Goal: Contribute content

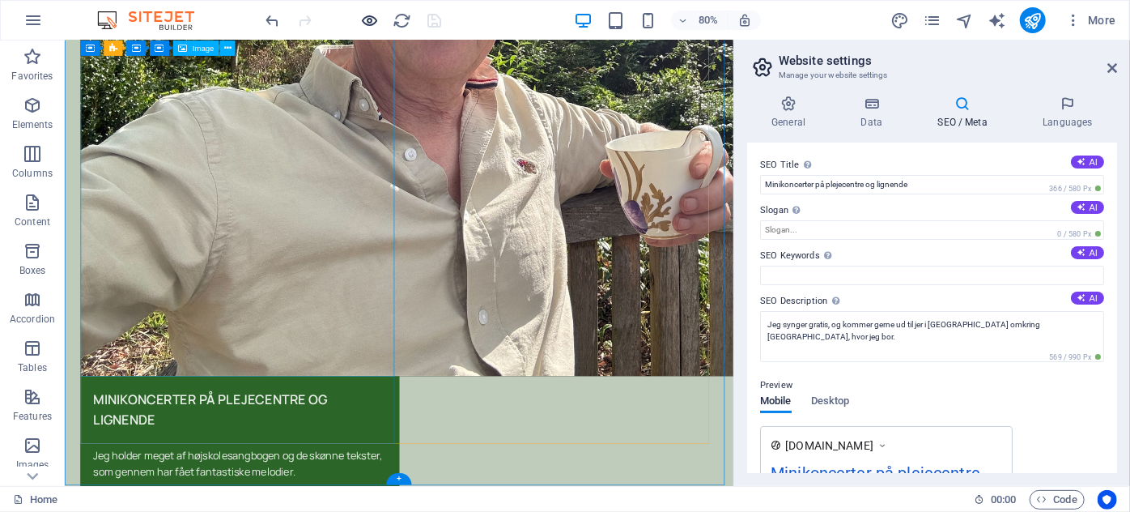
scroll to position [220, 0]
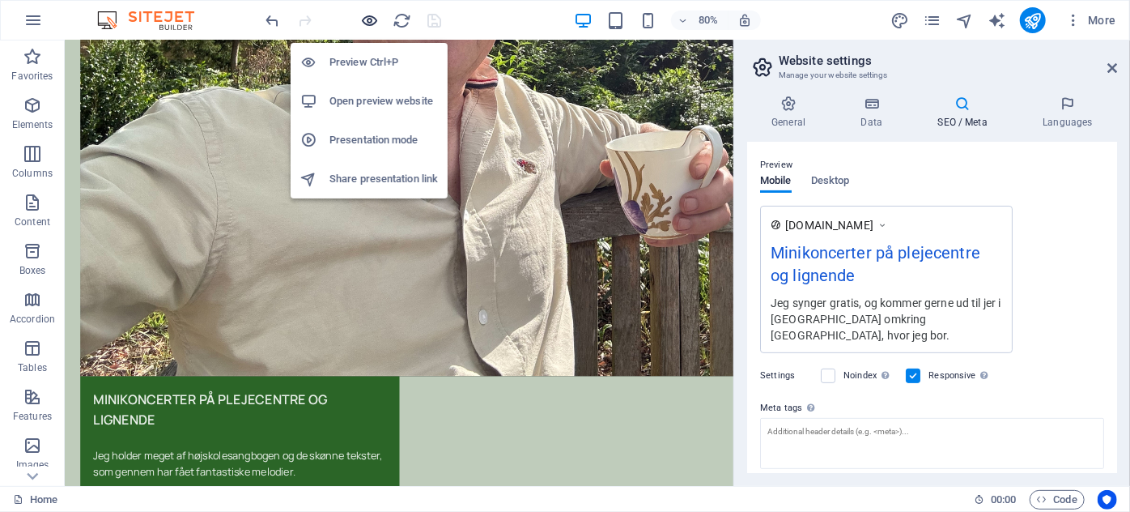
click at [370, 19] on icon "button" at bounding box center [370, 20] width 19 height 19
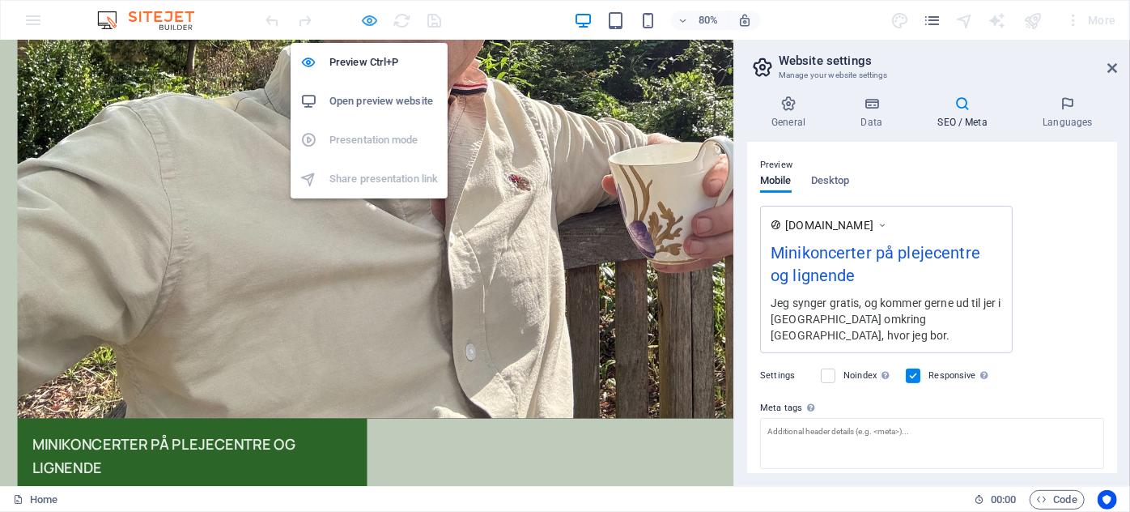
scroll to position [540, 0]
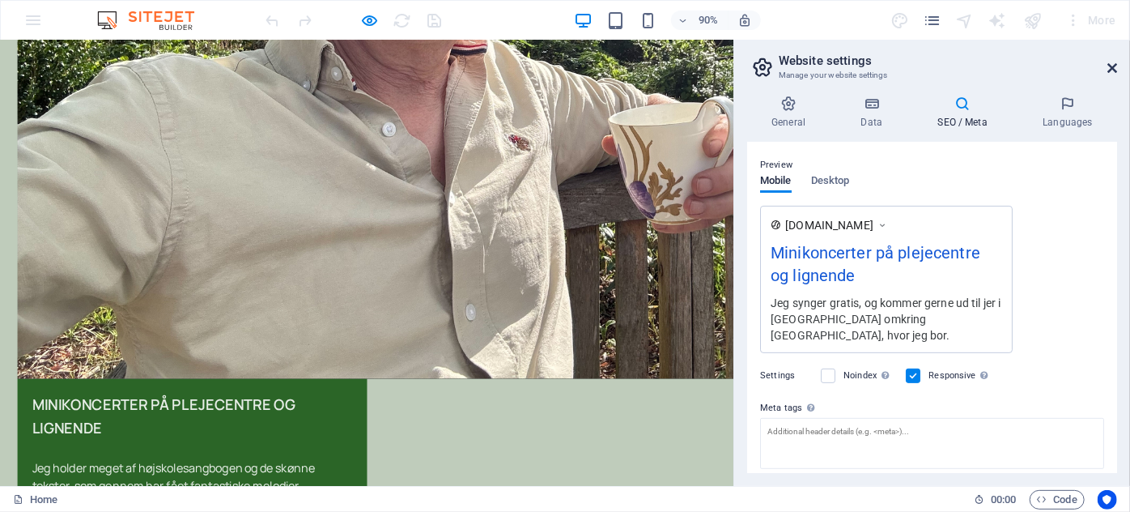
click at [1114, 64] on icon at bounding box center [1113, 68] width 10 height 13
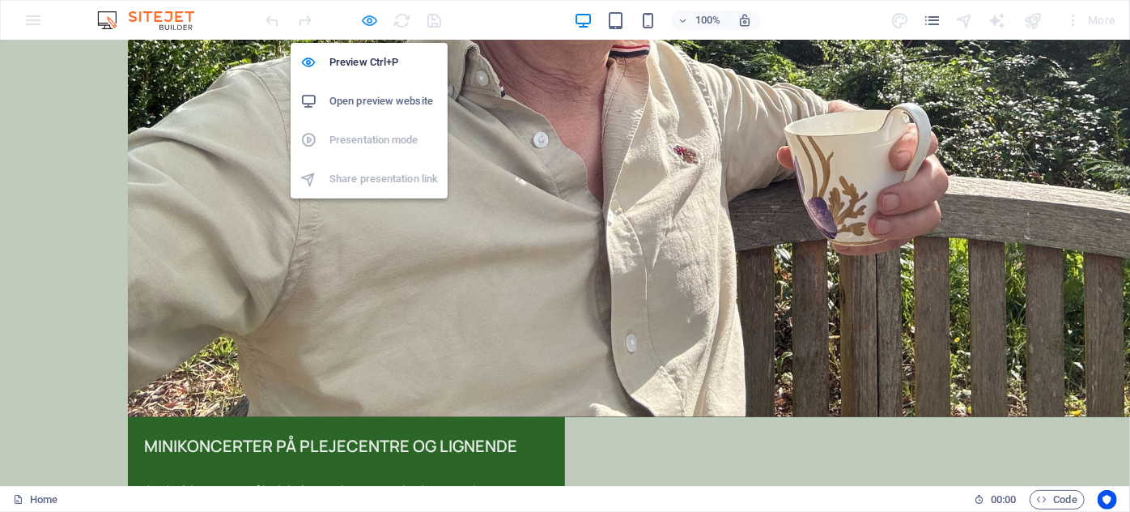
click at [370, 21] on icon "button" at bounding box center [370, 20] width 19 height 19
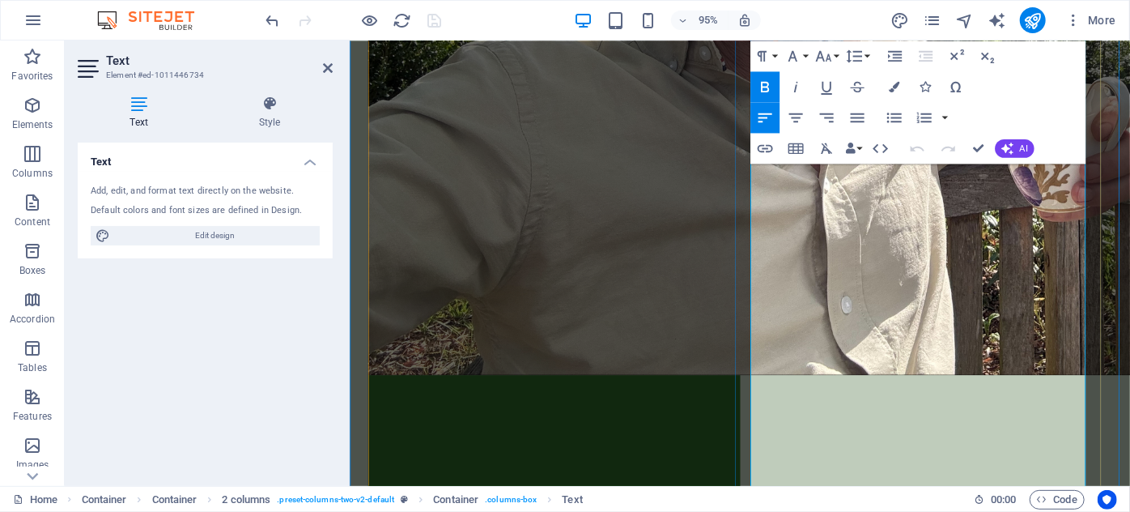
scroll to position [567, 0]
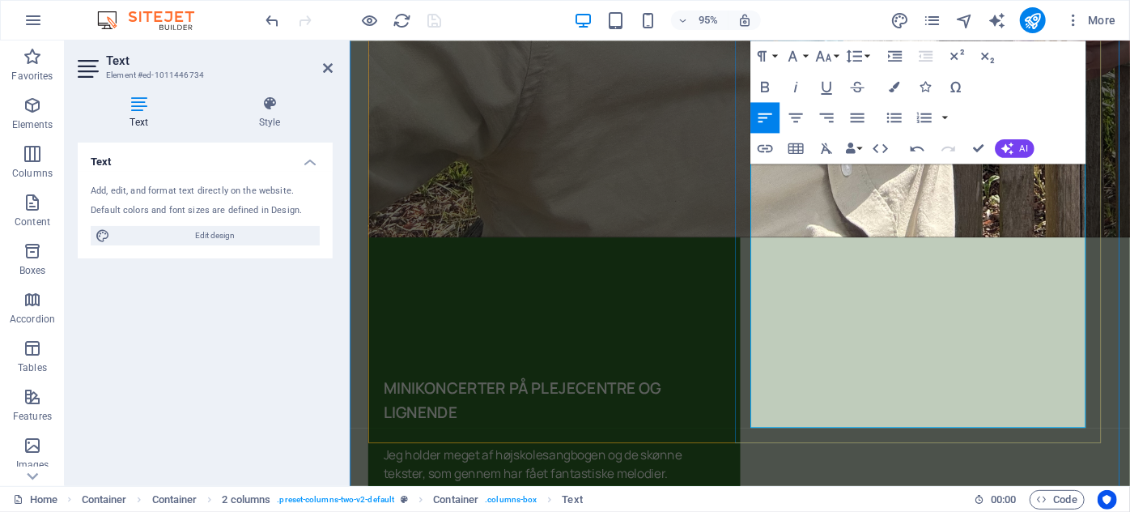
scroll to position [713, 0]
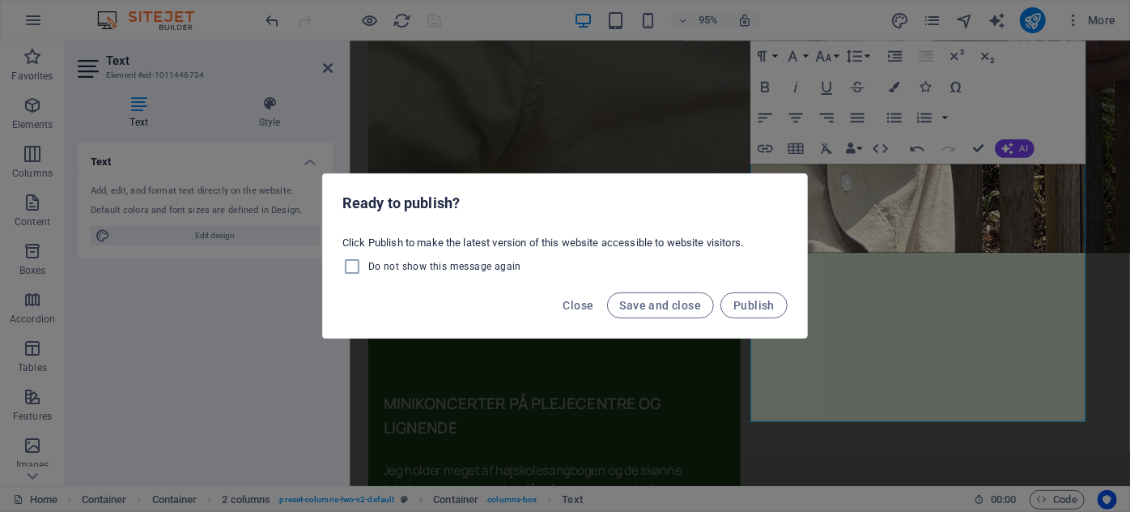
click at [499, 197] on h2 "Ready to publish?" at bounding box center [564, 202] width 445 height 19
click at [914, 364] on div "Ready to publish? Click Publish to make the latest version of this website acce…" at bounding box center [565, 256] width 1130 height 512
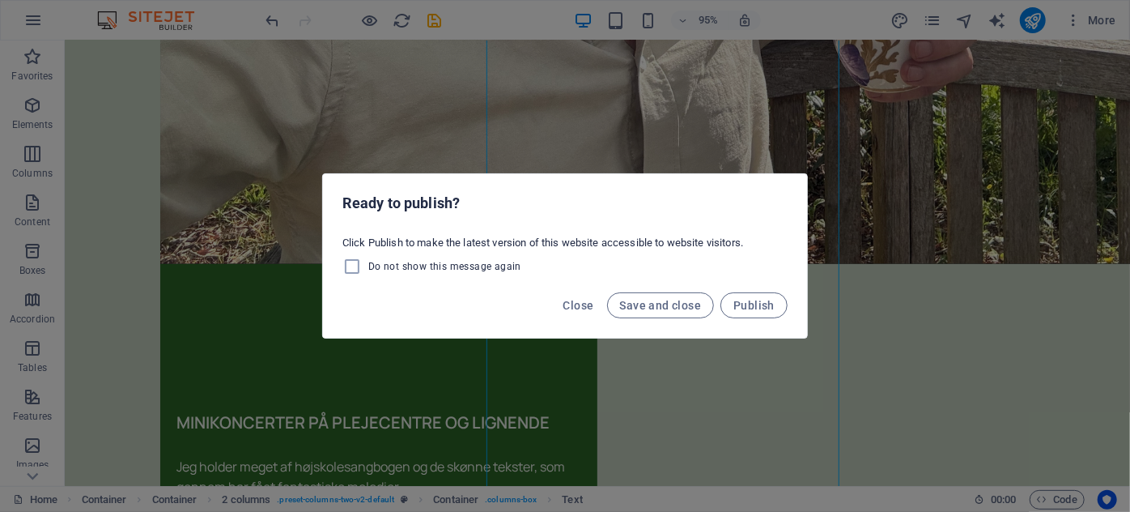
scroll to position [523, 0]
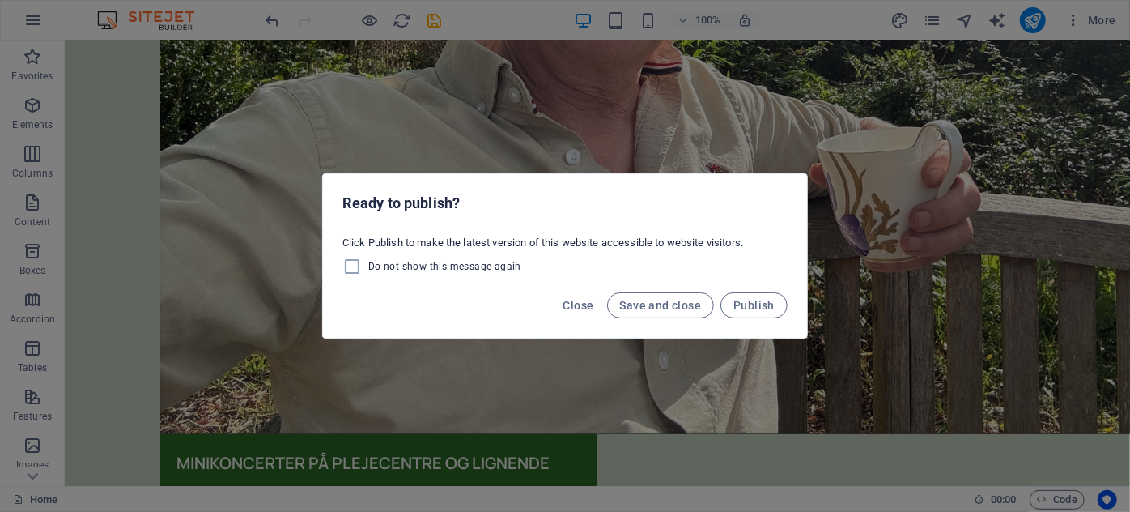
click at [878, 327] on div "Ready to publish? Click Publish to make the latest version of this website acce…" at bounding box center [565, 256] width 1130 height 512
click at [846, 236] on div "Ready to publish? Click Publish to make the latest version of this website acce…" at bounding box center [565, 256] width 1130 height 512
click at [850, 234] on div "Ready to publish? Click Publish to make the latest version of this website acce…" at bounding box center [565, 256] width 1130 height 512
click at [684, 304] on span "Save and close" at bounding box center [661, 305] width 82 height 13
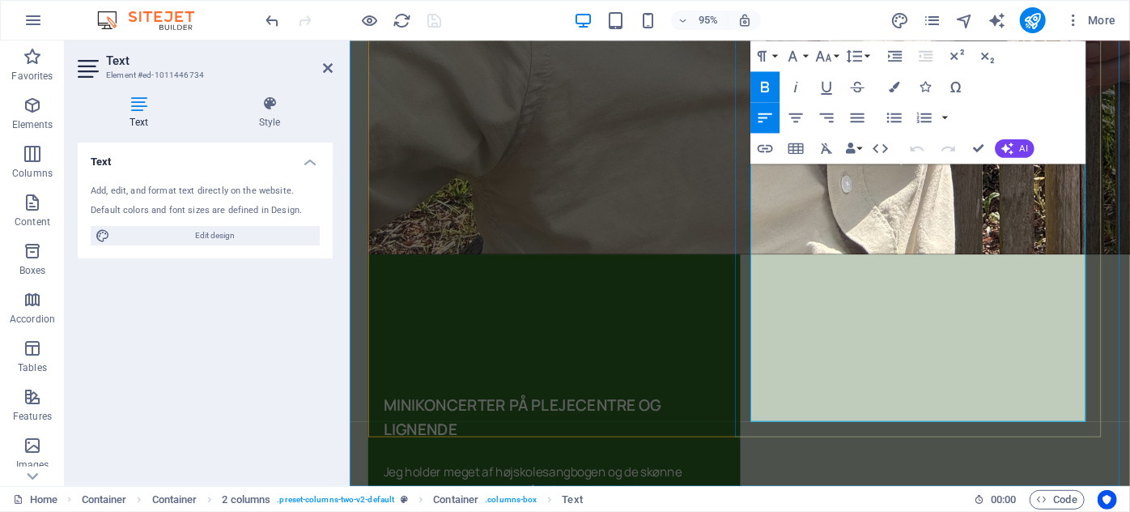
scroll to position [693, 0]
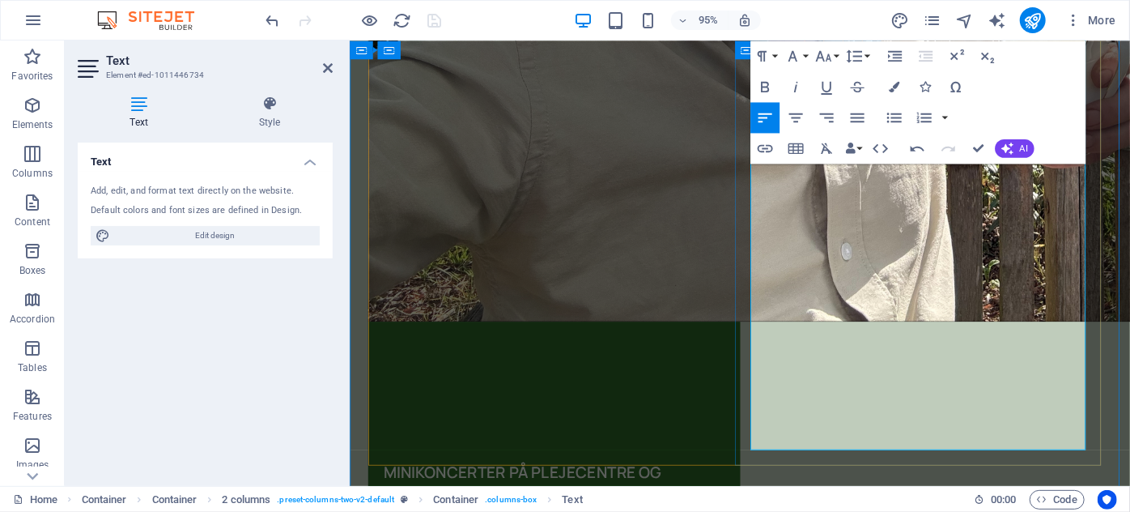
scroll to position [619, 0]
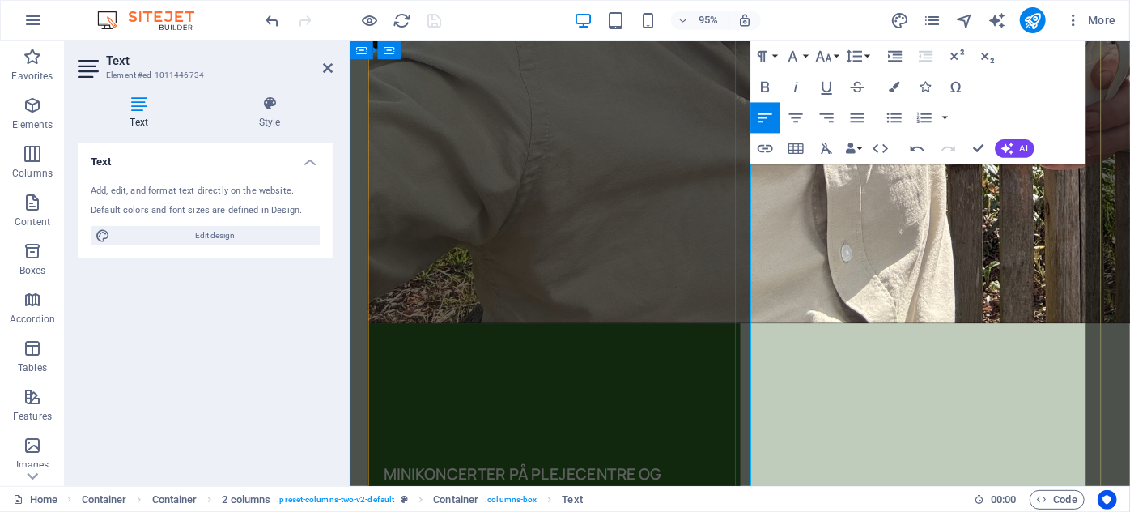
drag, startPoint x: 869, startPoint y: 482, endPoint x: 919, endPoint y: 487, distance: 50.4
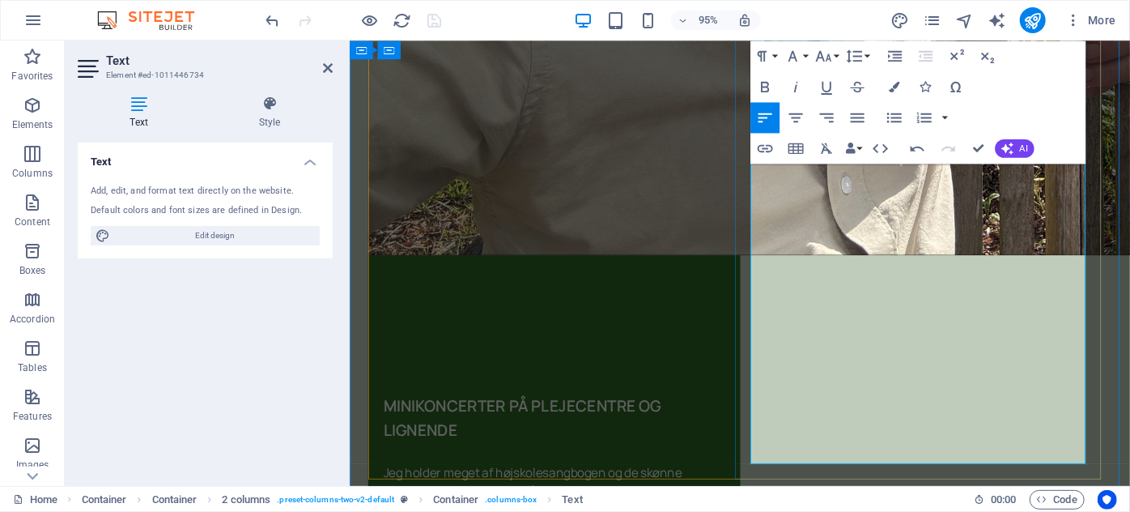
scroll to position [693, 0]
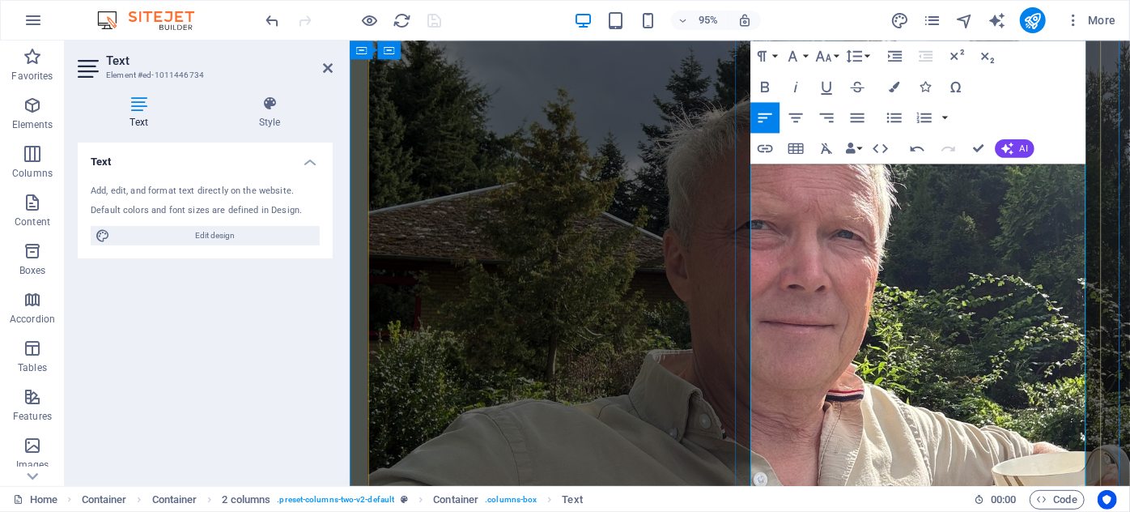
scroll to position [30, 0]
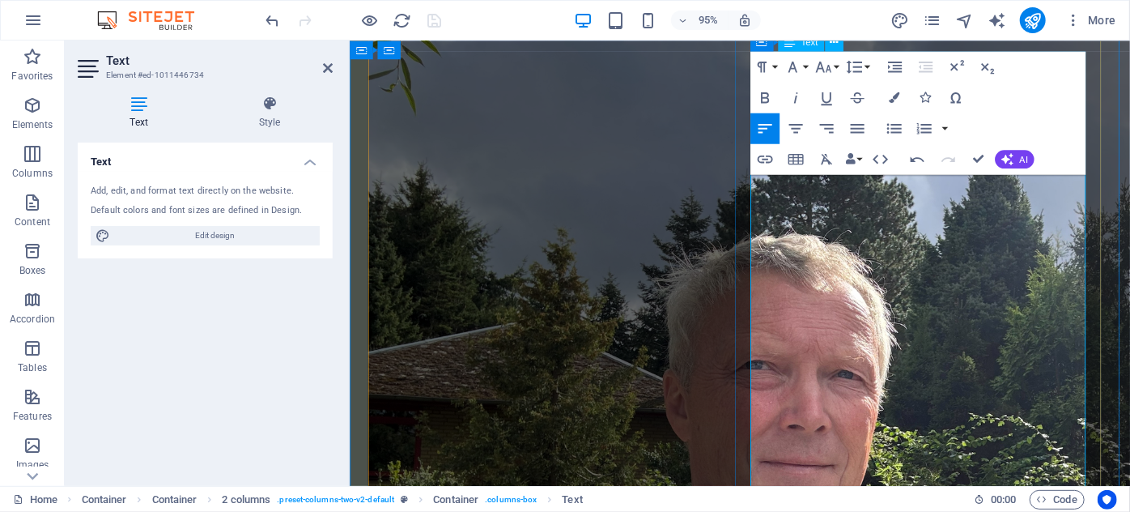
drag, startPoint x: 772, startPoint y: 264, endPoint x: 896, endPoint y: 264, distance: 123.9
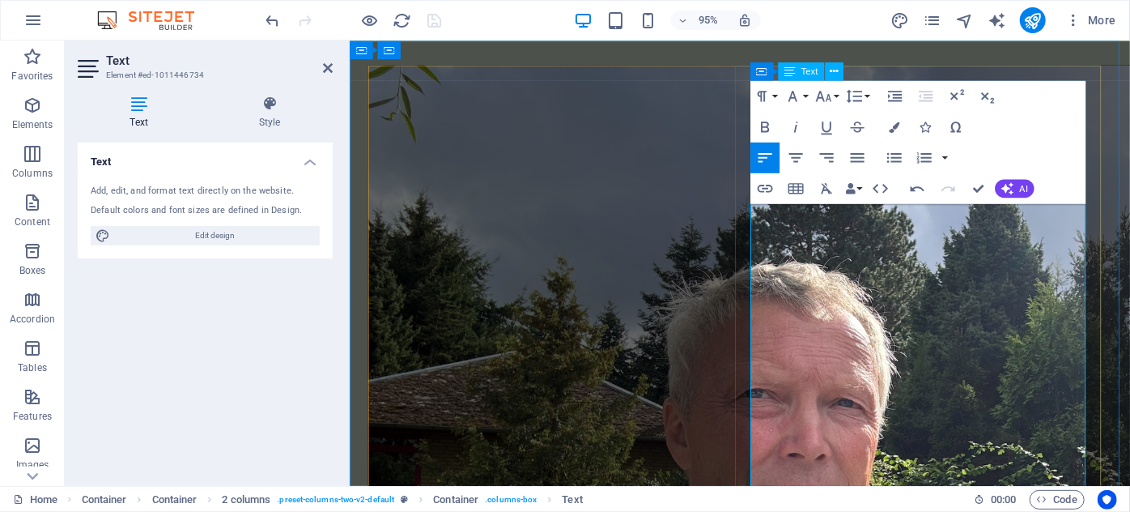
scroll to position [73, 0]
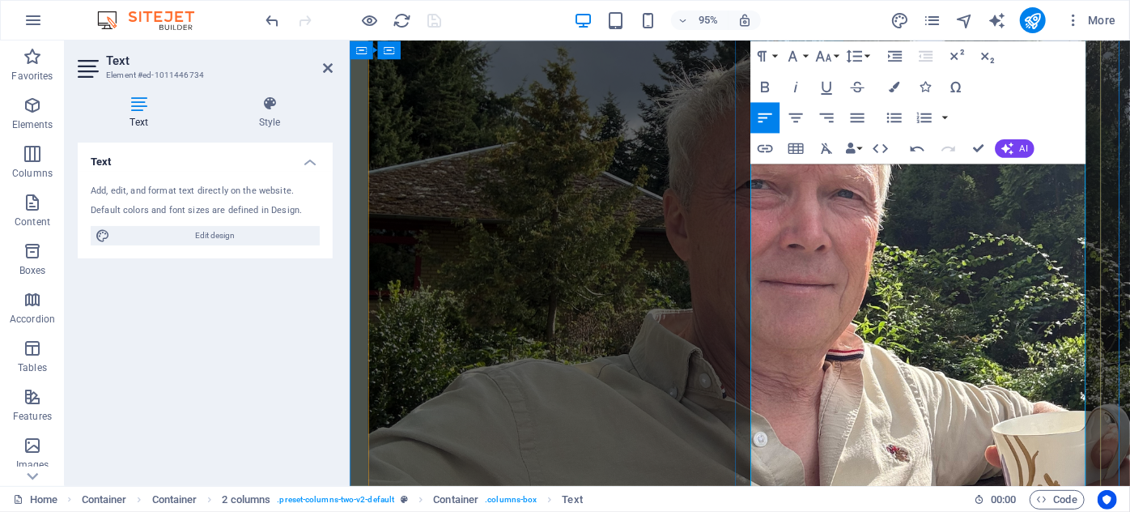
scroll to position [0, 0]
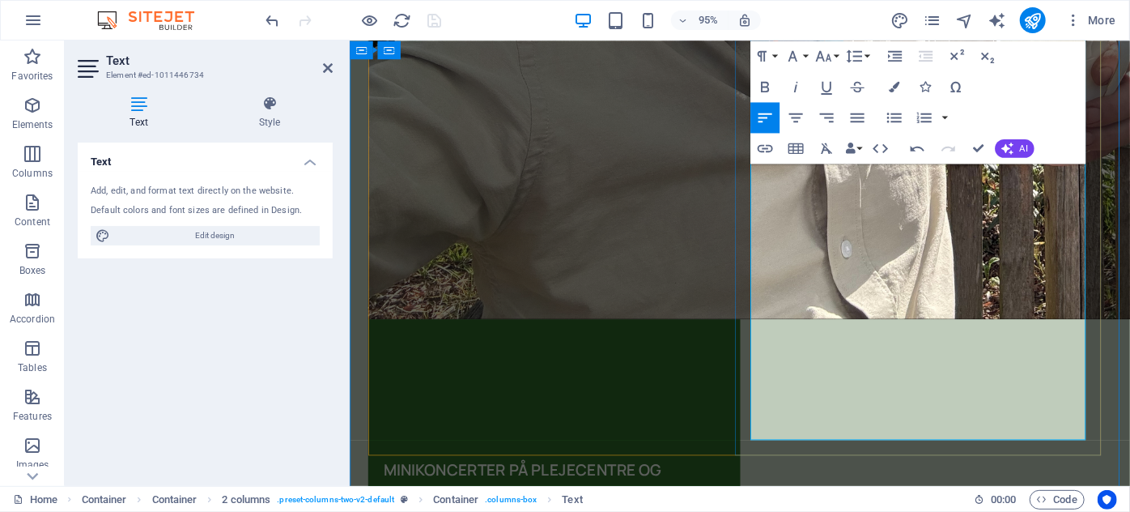
scroll to position [693, 0]
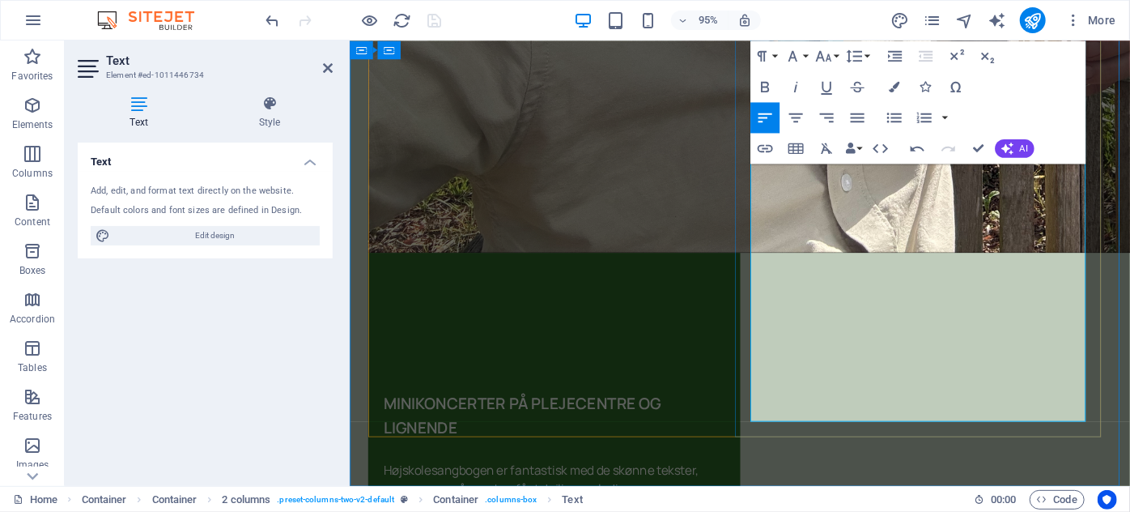
drag, startPoint x: 959, startPoint y: 427, endPoint x: 782, endPoint y: 190, distance: 295.5
drag, startPoint x: 946, startPoint y: 433, endPoint x: 801, endPoint y: 155, distance: 314.3
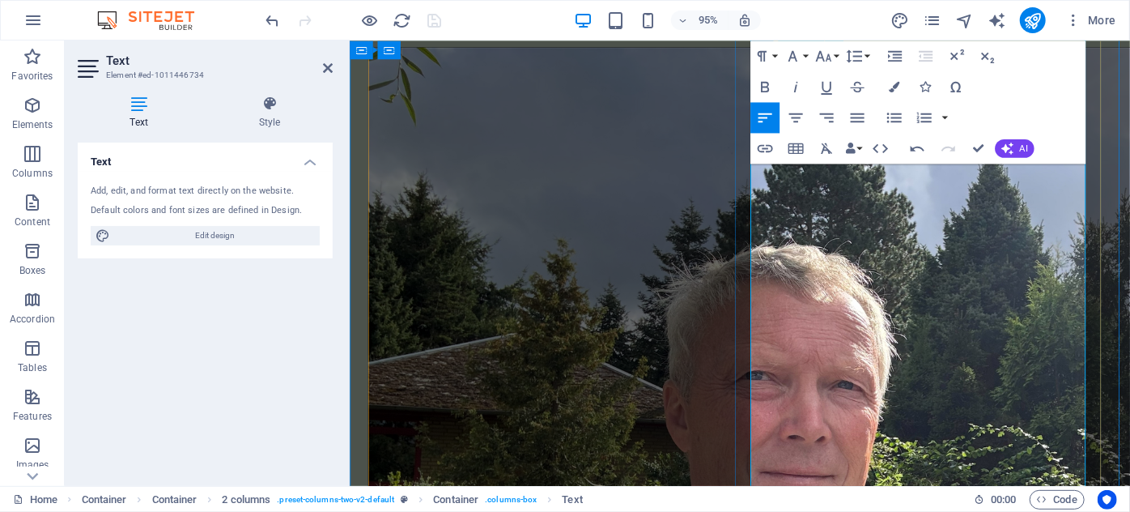
scroll to position [0, 0]
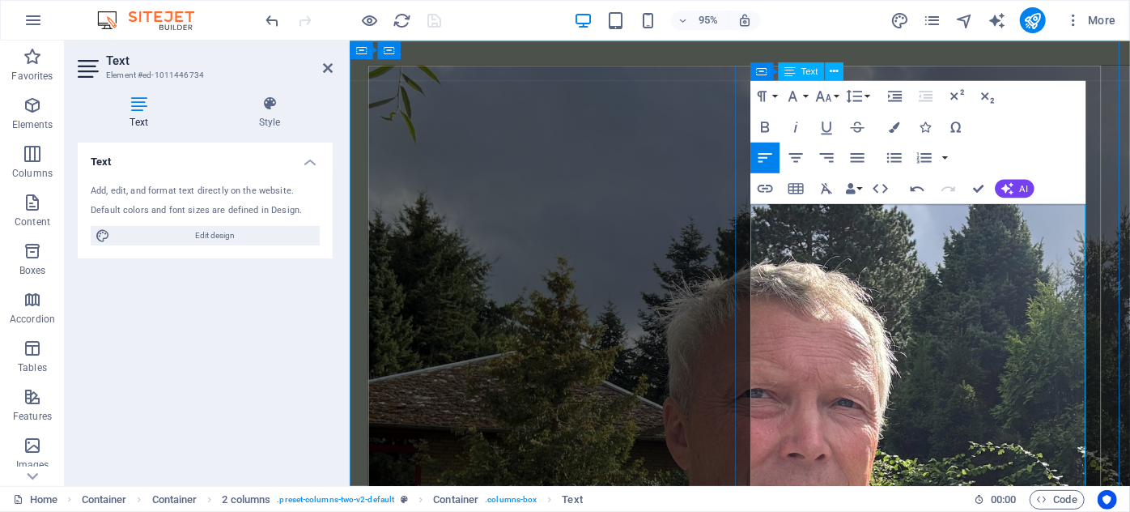
copy div "LOREMIPSUMDO SI AMETCONSECT AD ELITSEDD Eiusmodtemporinci ut laboreetdo mag al …"
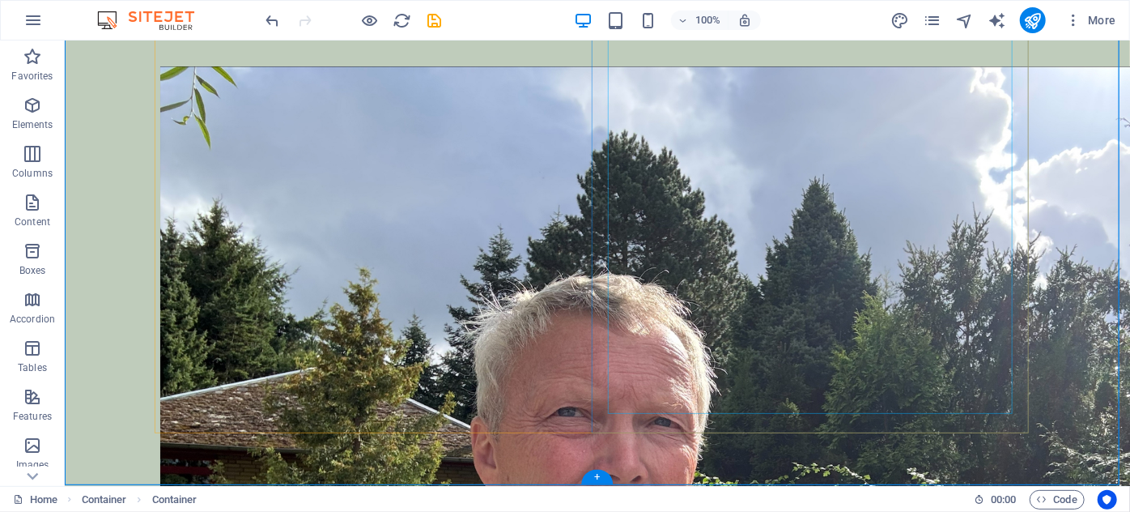
scroll to position [523, 0]
